Goal: Information Seeking & Learning: Learn about a topic

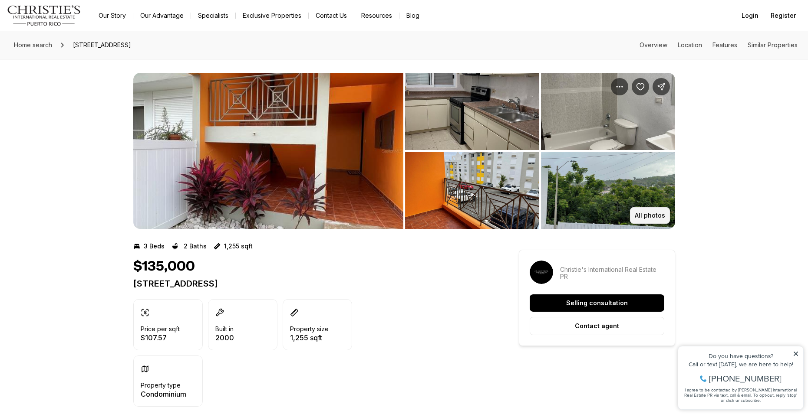
click at [643, 215] on p "All photos" at bounding box center [650, 215] width 30 height 7
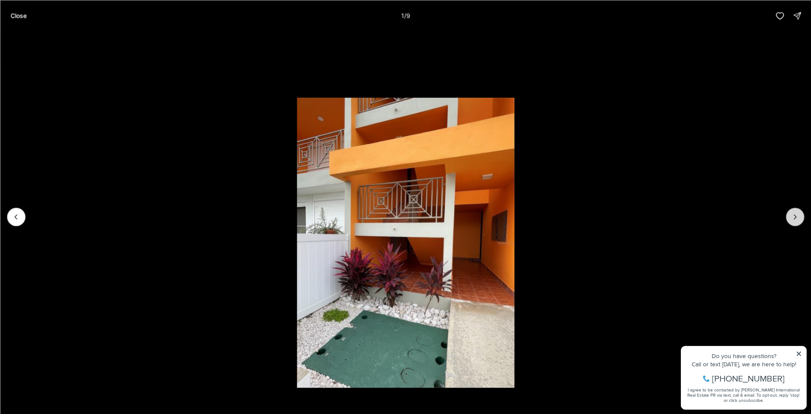
click at [793, 218] on icon "Next slide" at bounding box center [795, 217] width 9 height 9
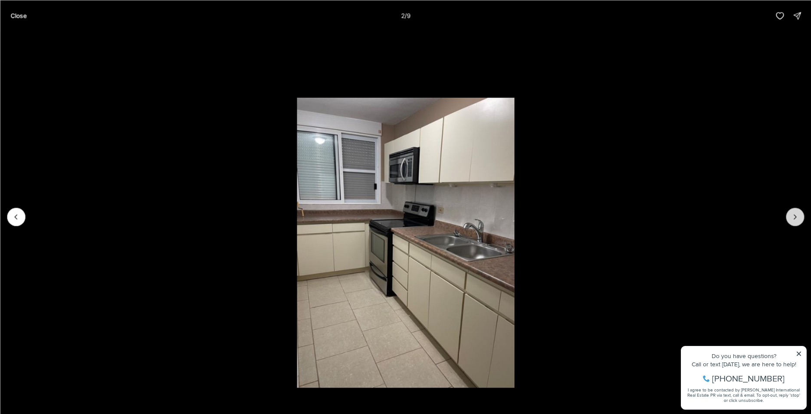
click at [793, 218] on icon "Next slide" at bounding box center [795, 217] width 9 height 9
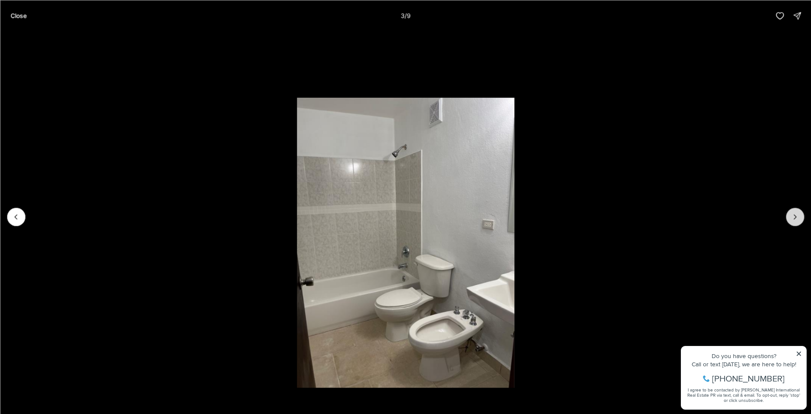
click at [793, 218] on icon "Next slide" at bounding box center [795, 217] width 9 height 9
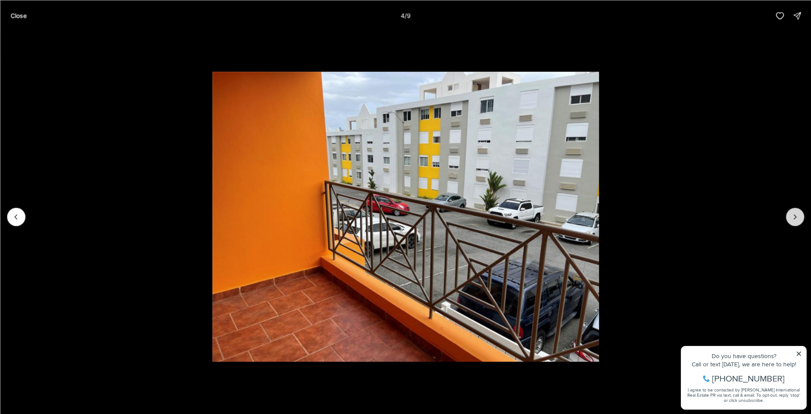
click at [793, 218] on icon "Next slide" at bounding box center [795, 217] width 9 height 9
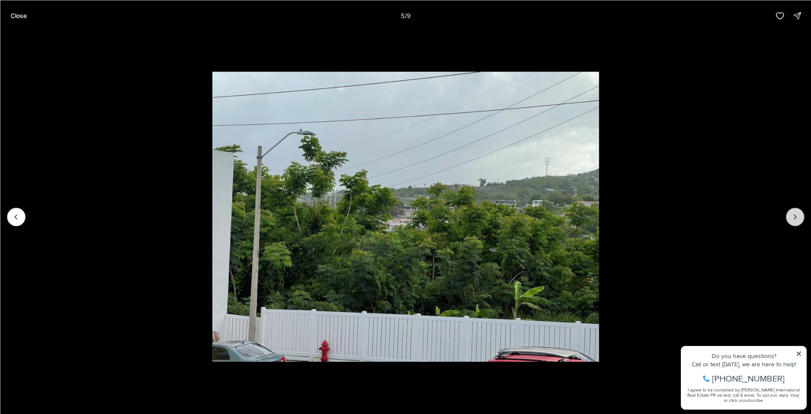
click at [793, 218] on icon "Next slide" at bounding box center [795, 217] width 9 height 9
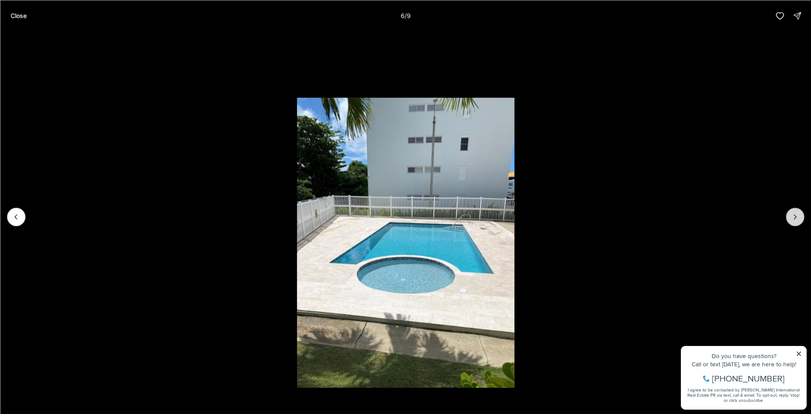
click at [793, 218] on icon "Next slide" at bounding box center [795, 217] width 9 height 9
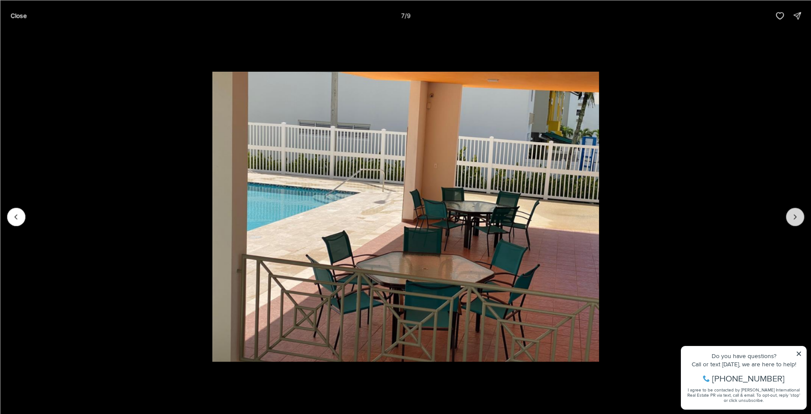
click at [793, 218] on icon "Next slide" at bounding box center [795, 217] width 9 height 9
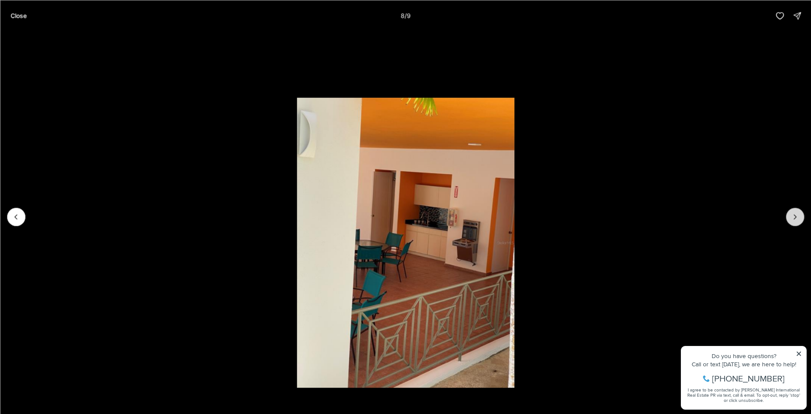
click at [793, 217] on icon "Next slide" at bounding box center [795, 217] width 9 height 9
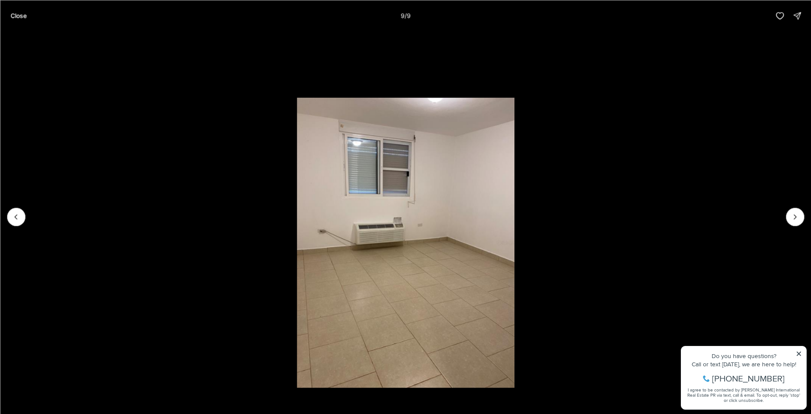
click at [792, 217] on div at bounding box center [795, 217] width 18 height 18
click at [791, 216] on div at bounding box center [795, 217] width 18 height 18
click at [18, 221] on icon "Previous slide" at bounding box center [16, 217] width 9 height 9
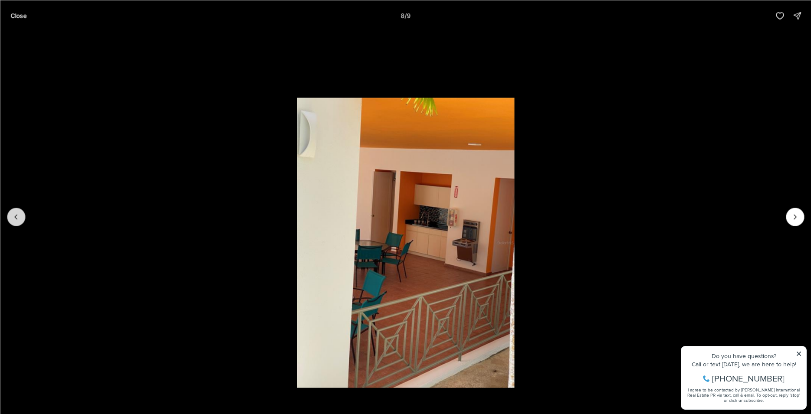
click at [18, 220] on icon "Previous slide" at bounding box center [16, 217] width 9 height 9
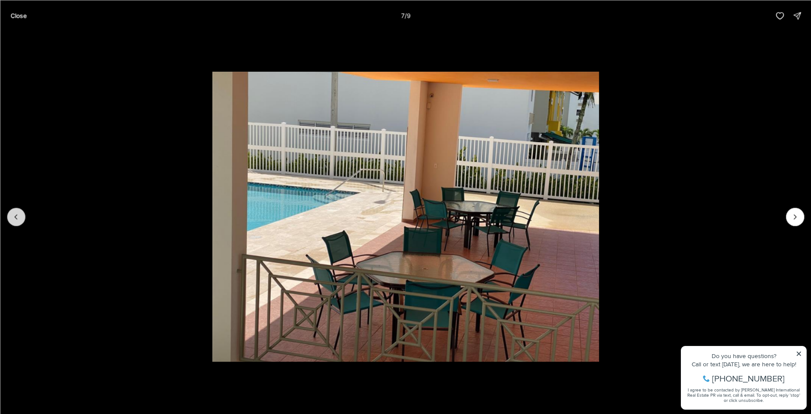
click at [18, 220] on icon "Previous slide" at bounding box center [16, 217] width 9 height 9
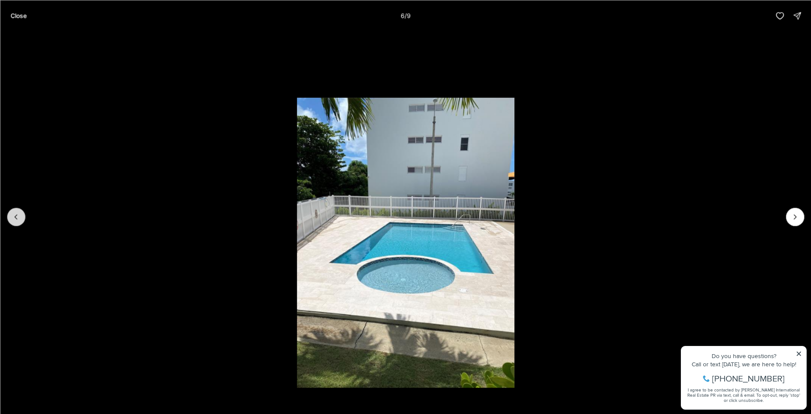
click at [13, 218] on icon "Previous slide" at bounding box center [16, 217] width 9 height 9
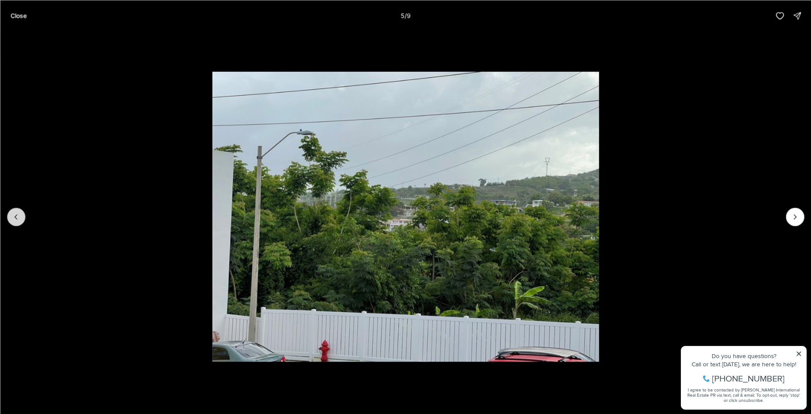
click at [11, 218] on button "Previous slide" at bounding box center [16, 217] width 18 height 18
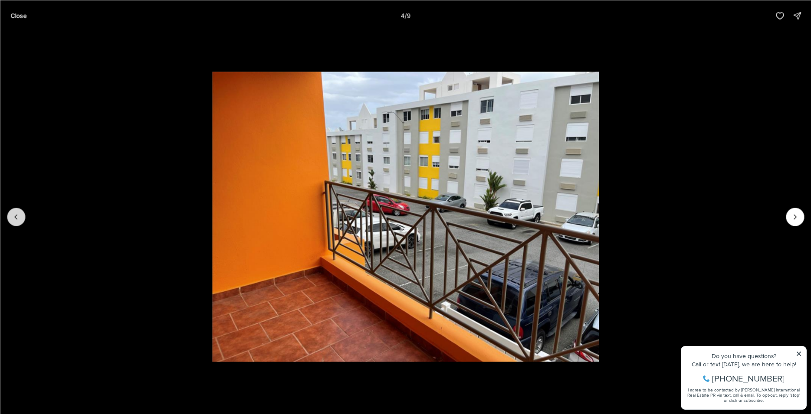
click at [10, 218] on button "Previous slide" at bounding box center [16, 217] width 18 height 18
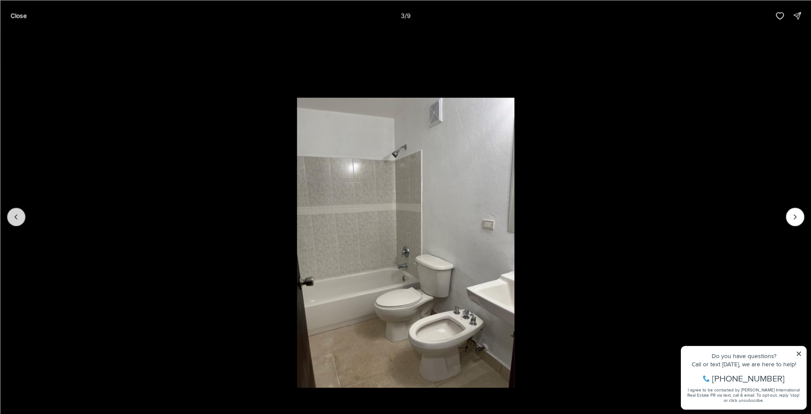
click at [10, 218] on button "Previous slide" at bounding box center [16, 217] width 18 height 18
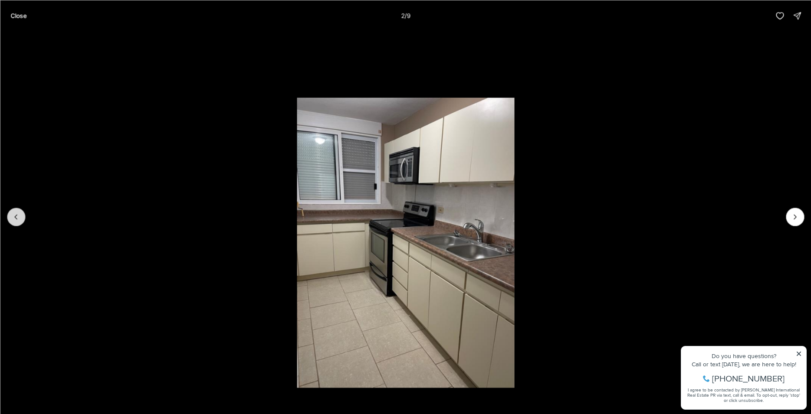
click at [10, 218] on button "Previous slide" at bounding box center [16, 217] width 18 height 18
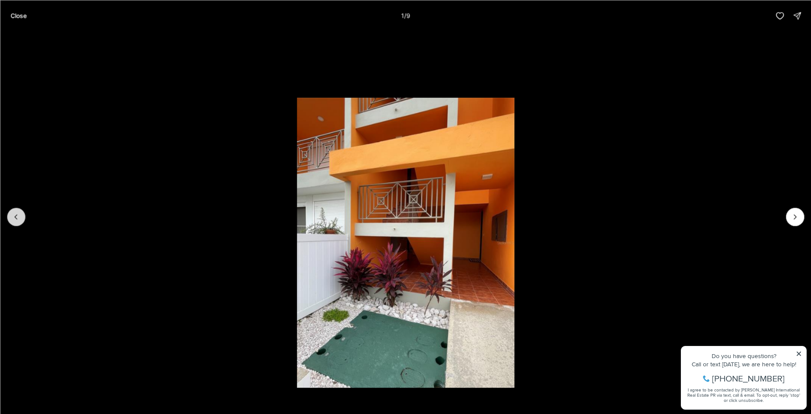
click at [10, 218] on div at bounding box center [16, 217] width 18 height 18
click at [16, 218] on div at bounding box center [16, 217] width 18 height 18
click at [13, 18] on p "Close" at bounding box center [18, 15] width 16 height 7
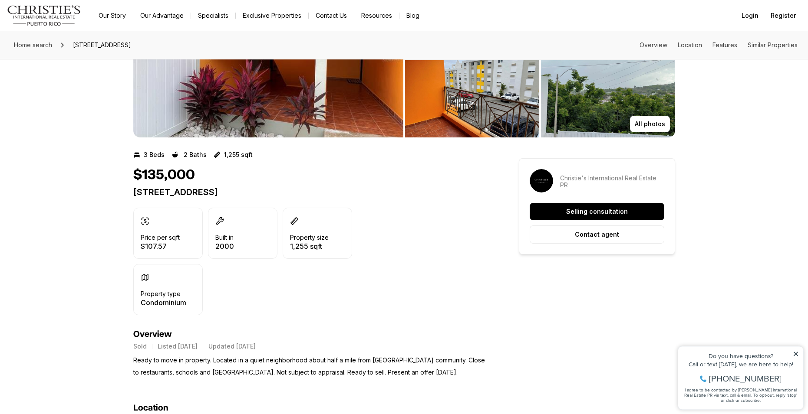
scroll to position [89, 0]
